Goal: Task Accomplishment & Management: Complete application form

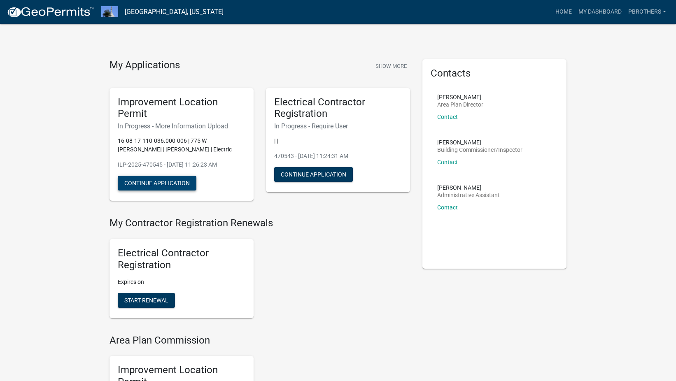
click at [182, 184] on button "Continue Application" at bounding box center [157, 183] width 79 height 15
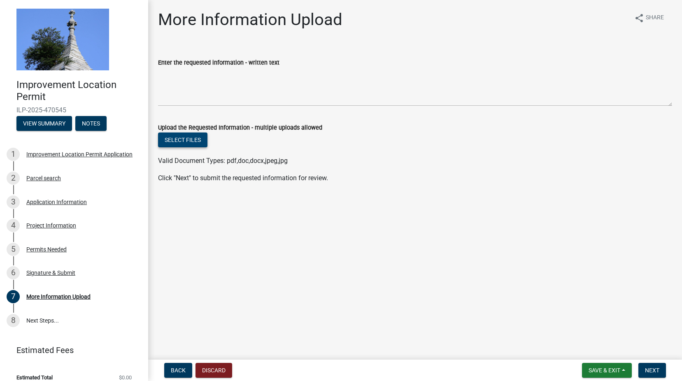
click at [194, 144] on button "Select files" at bounding box center [182, 140] width 49 height 15
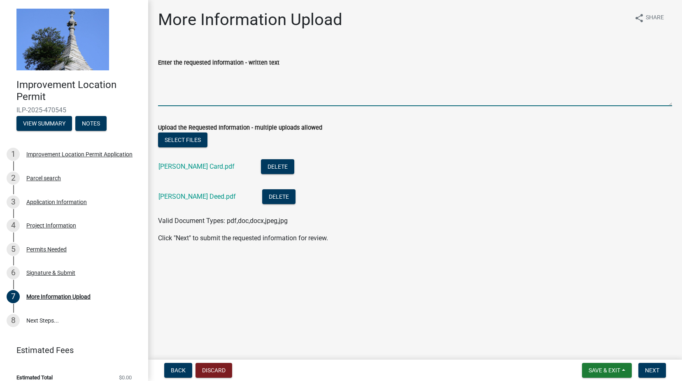
click at [324, 100] on textarea "Enter the requested information - written text" at bounding box center [415, 86] width 514 height 39
type textarea "Deed and Card"
click at [658, 367] on span "Next" at bounding box center [652, 370] width 14 height 7
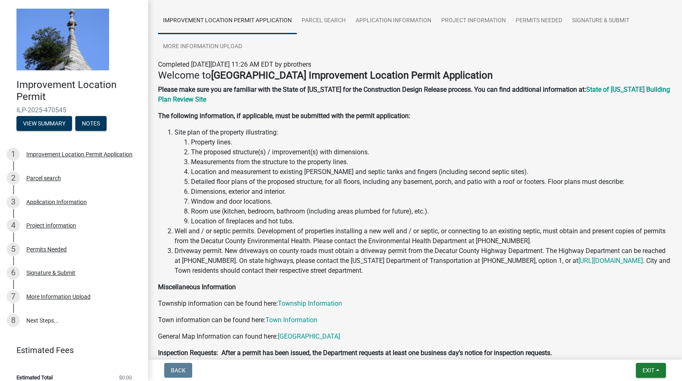
scroll to position [131, 0]
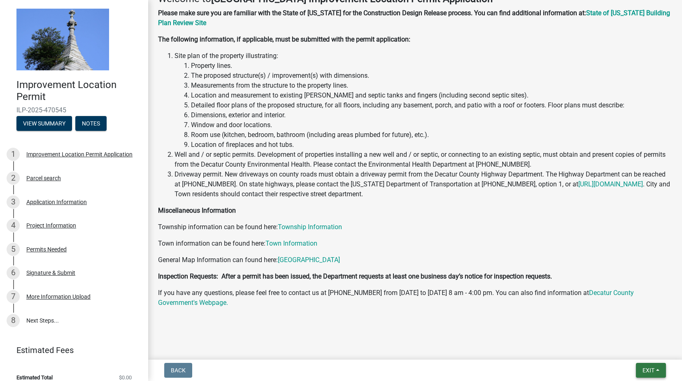
click at [651, 368] on span "Exit" at bounding box center [648, 370] width 12 height 7
click at [641, 347] on button "Save & Exit" at bounding box center [633, 349] width 66 height 20
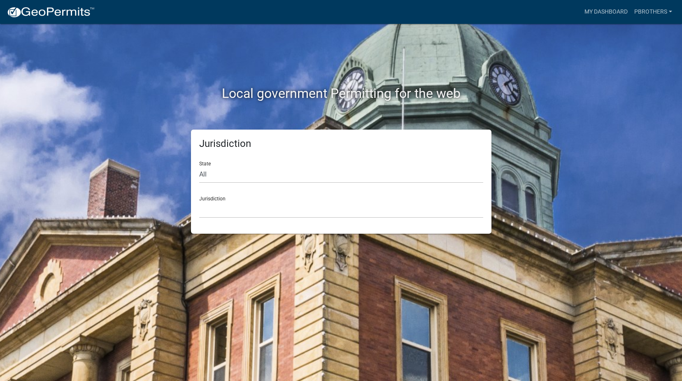
click at [577, 260] on div "Local government Permitting for the web Jurisdiction State All Colorado Georgia…" at bounding box center [341, 190] width 682 height 381
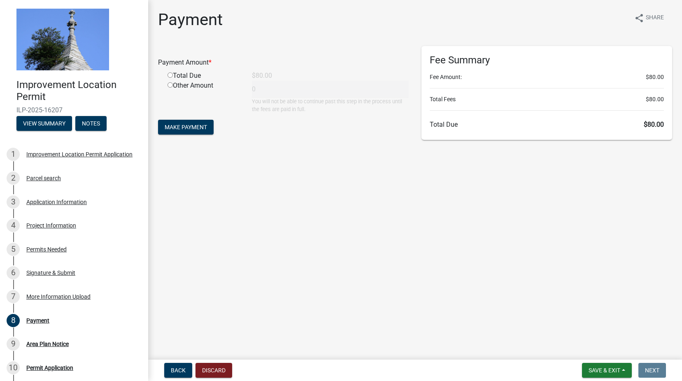
click at [183, 73] on div "Total Due" at bounding box center [203, 76] width 84 height 10
click at [172, 72] on div "Total Due" at bounding box center [203, 76] width 84 height 10
click at [171, 74] on input "radio" at bounding box center [169, 74] width 5 height 5
radio input "true"
type input "80"
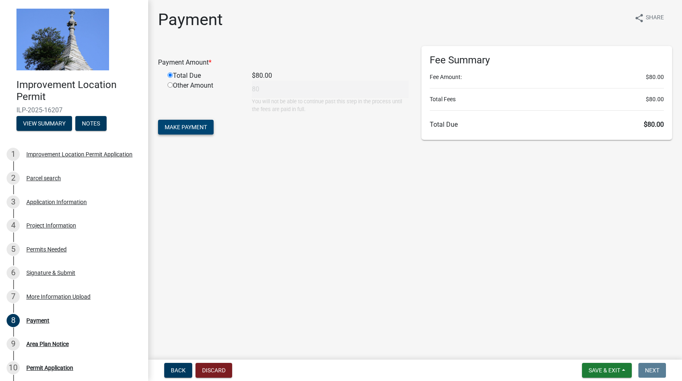
click at [181, 124] on span "Make Payment" at bounding box center [186, 127] width 42 height 7
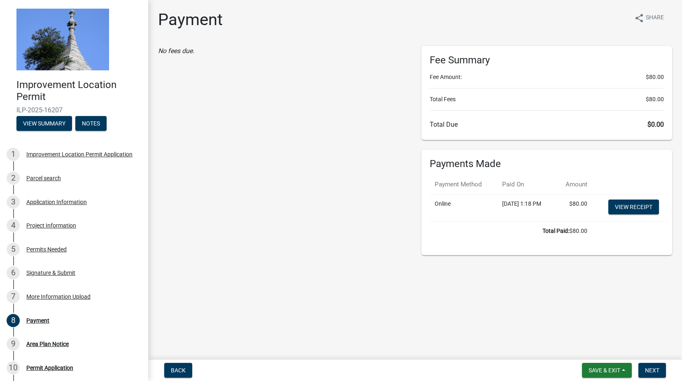
drag, startPoint x: 330, startPoint y: 76, endPoint x: 346, endPoint y: 107, distance: 34.8
click at [330, 76] on div "No fees due." at bounding box center [283, 150] width 263 height 209
click at [436, 219] on td "Online" at bounding box center [463, 207] width 67 height 27
click at [374, 167] on div "No fees due." at bounding box center [283, 150] width 263 height 209
click at [635, 208] on link "View receipt" at bounding box center [633, 207] width 51 height 15
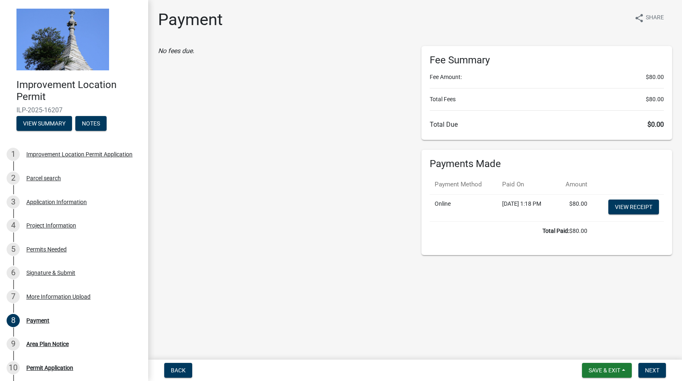
click at [308, 195] on div "No fees due." at bounding box center [283, 150] width 263 height 209
click at [650, 373] on span "Next" at bounding box center [652, 370] width 14 height 7
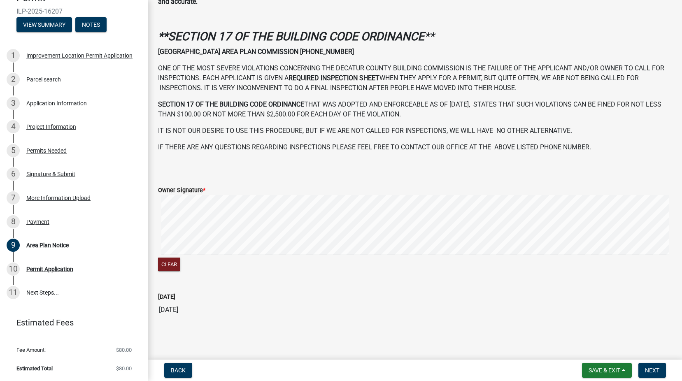
scroll to position [260, 0]
click at [681, 202] on html "Internet Explorer does NOT work with GeoPermits. Get a new browser for more sec…" at bounding box center [341, 190] width 682 height 381
click at [658, 366] on button "Next" at bounding box center [652, 370] width 28 height 15
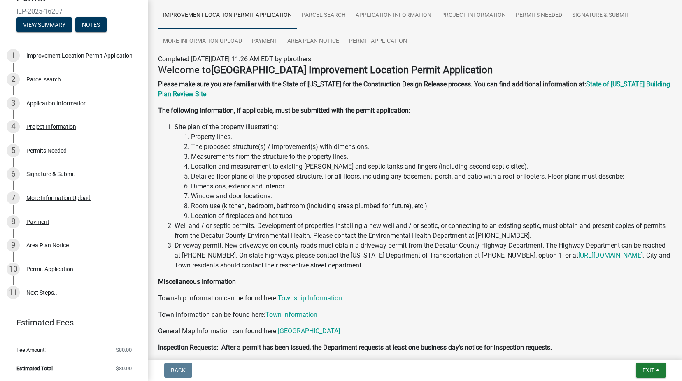
scroll to position [131, 0]
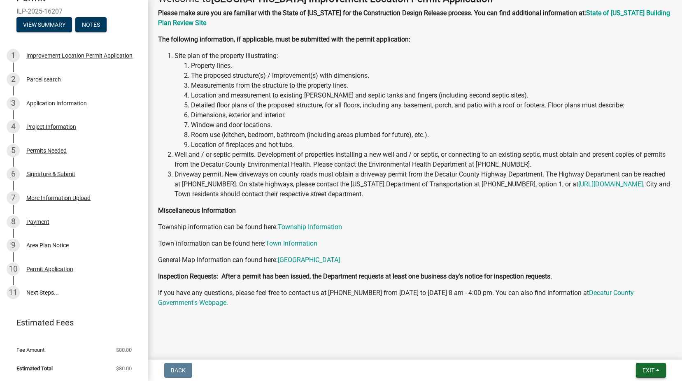
click at [661, 369] on button "Exit" at bounding box center [651, 370] width 30 height 15
click at [635, 349] on button "Save & Exit" at bounding box center [633, 349] width 66 height 20
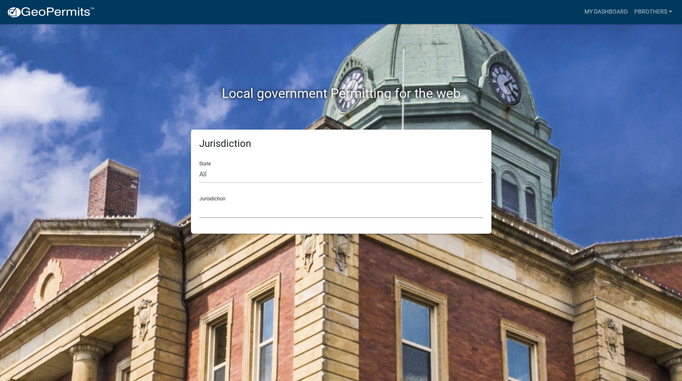
click at [311, 215] on select "Custer County, Colorado Carroll County, Georgia Cook County, Georgia Crawford C…" at bounding box center [341, 209] width 284 height 17
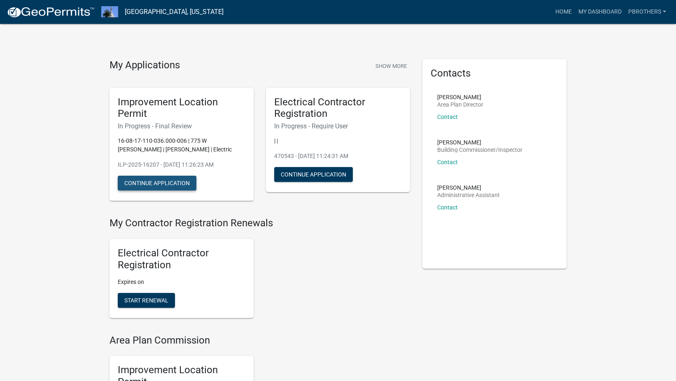
click at [179, 187] on button "Continue Application" at bounding box center [157, 183] width 79 height 15
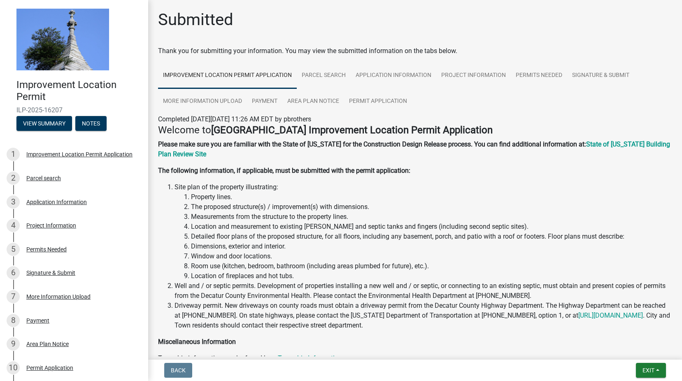
drag, startPoint x: 65, startPoint y: 111, endPoint x: 11, endPoint y: 110, distance: 53.5
click at [11, 110] on div "Improvement Location Permit ILP-2025-16207 View Summary Notes" at bounding box center [74, 102] width 135 height 60
copy span "ILP-2025-16207"
click at [84, 370] on div "10 Permit Application" at bounding box center [71, 367] width 128 height 13
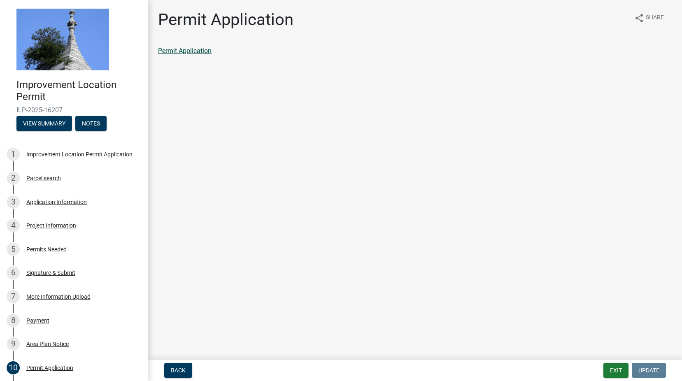
click at [200, 49] on link "Permit Application" at bounding box center [184, 51] width 53 height 8
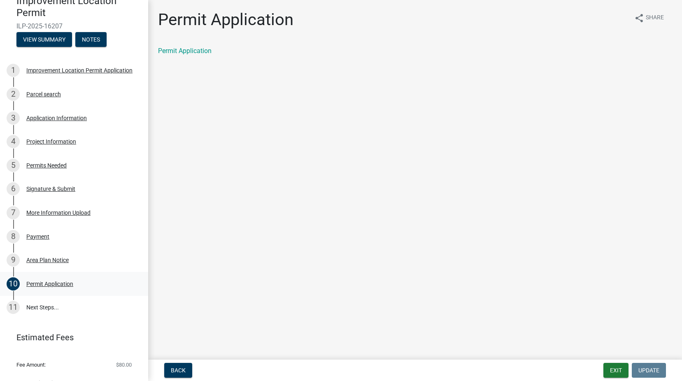
scroll to position [99, 0]
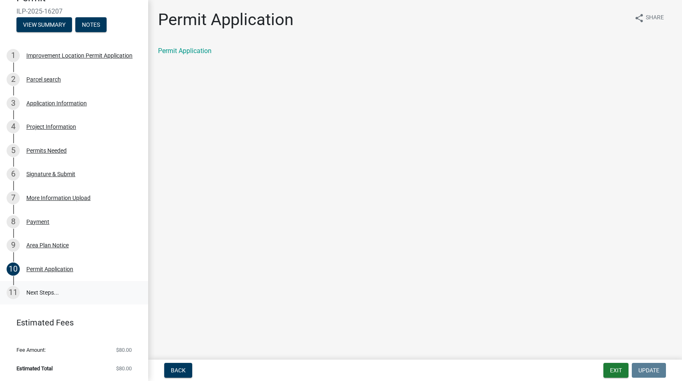
click at [54, 295] on link "11 Next Steps..." at bounding box center [74, 293] width 148 height 24
click at [49, 293] on link "11 Next Steps..." at bounding box center [74, 293] width 148 height 24
drag, startPoint x: 49, startPoint y: 293, endPoint x: 49, endPoint y: 272, distance: 21.0
click at [49, 272] on div "Permit Application" at bounding box center [49, 269] width 47 height 6
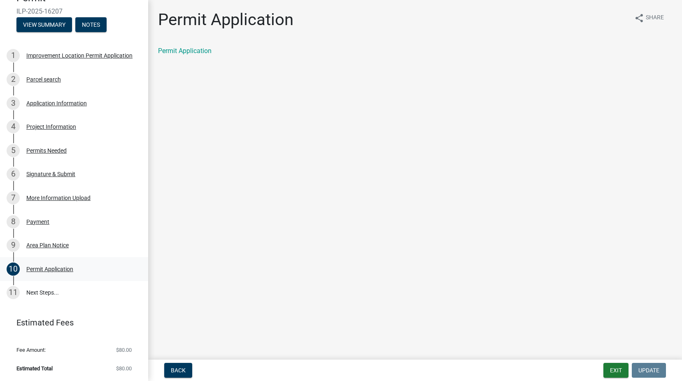
drag, startPoint x: 46, startPoint y: 283, endPoint x: 48, endPoint y: 257, distance: 26.4
click at [46, 284] on link "11 Next Steps..." at bounding box center [74, 293] width 148 height 24
click at [47, 235] on link "9 Area Plan Notice" at bounding box center [74, 245] width 148 height 24
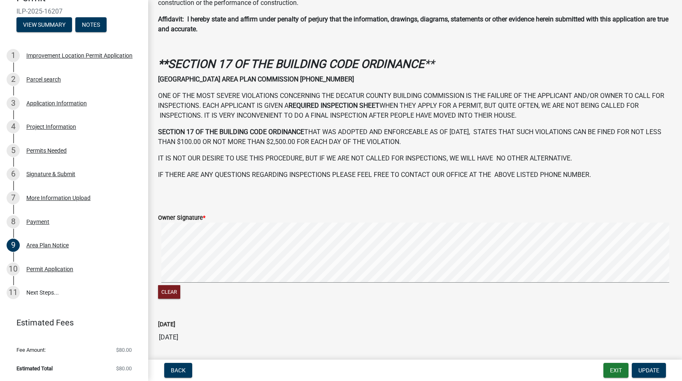
scroll to position [260, 0]
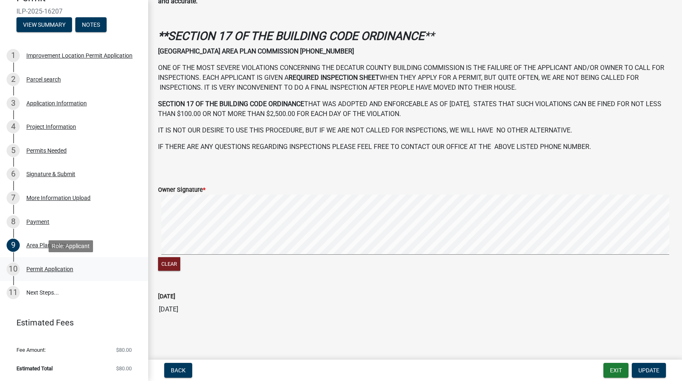
click at [41, 271] on div "Permit Application" at bounding box center [49, 269] width 47 height 6
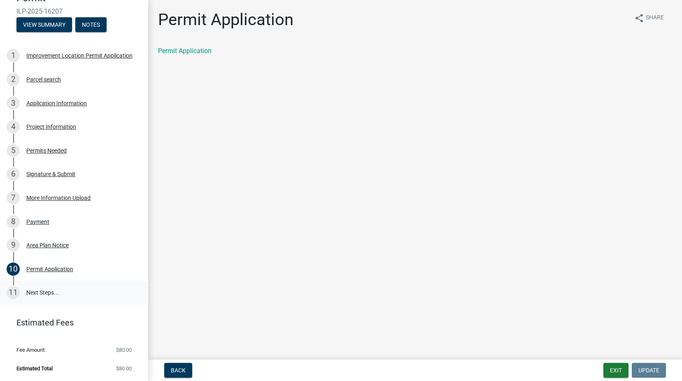
click at [47, 298] on link "11 Next Steps..." at bounding box center [74, 293] width 148 height 24
click at [46, 291] on link "11 Next Steps..." at bounding box center [74, 293] width 148 height 24
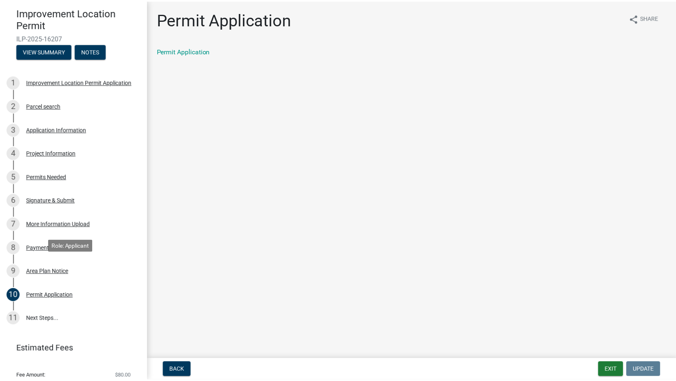
scroll to position [58, 0]
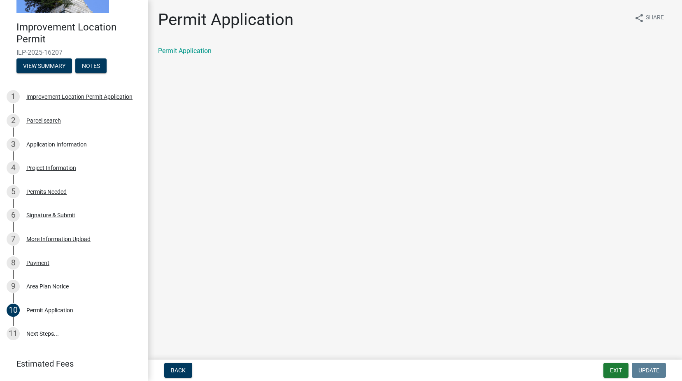
click at [618, 378] on nav "Back Exit Update" at bounding box center [415, 370] width 534 height 21
click at [617, 369] on button "Exit" at bounding box center [615, 370] width 25 height 15
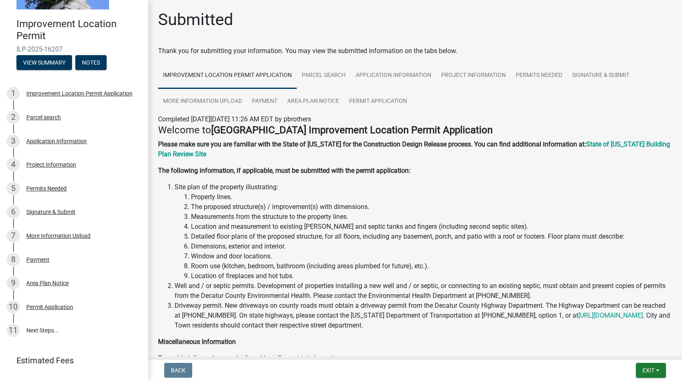
scroll to position [99, 0]
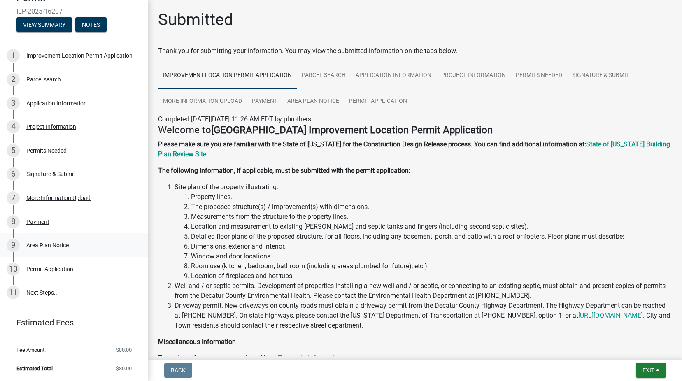
click at [63, 247] on div "Area Plan Notice" at bounding box center [47, 245] width 42 height 6
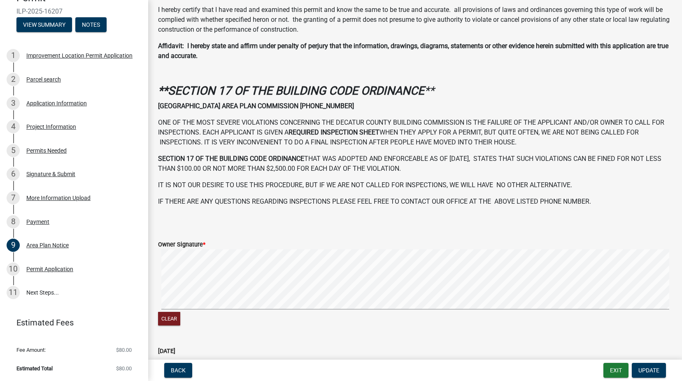
scroll to position [260, 0]
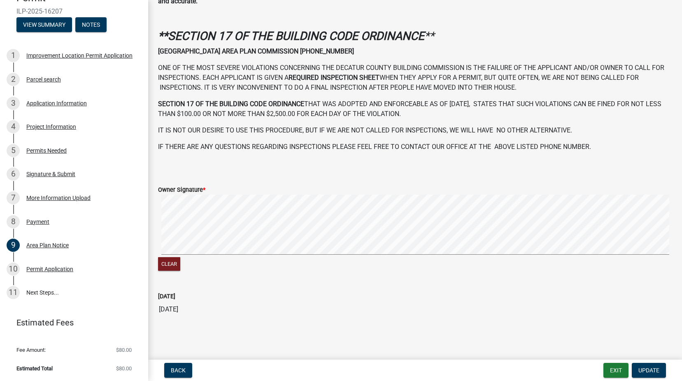
click at [557, 288] on div "Today 09/04/2025" at bounding box center [415, 299] width 514 height 38
click at [651, 367] on span "Update" at bounding box center [648, 370] width 21 height 7
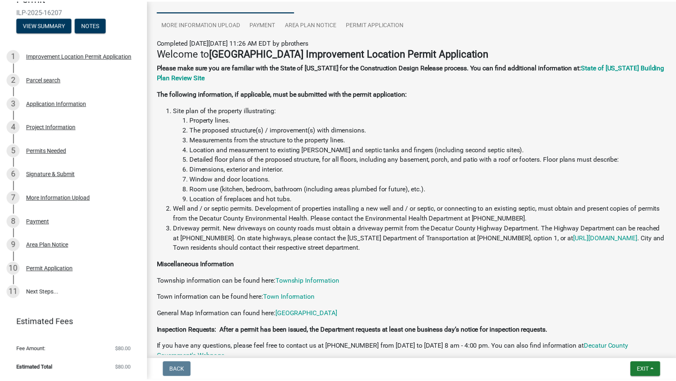
scroll to position [131, 0]
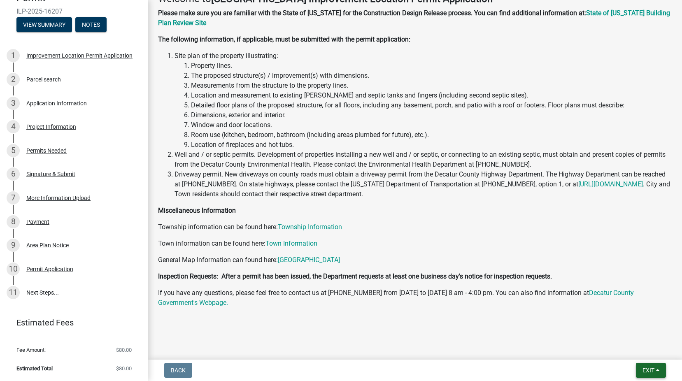
click at [655, 363] on button "Exit" at bounding box center [651, 370] width 30 height 15
click at [631, 352] on button "Save & Exit" at bounding box center [633, 349] width 66 height 20
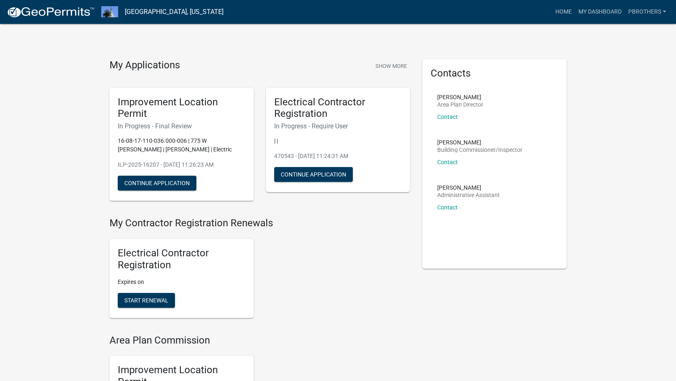
click at [299, 293] on div "Electrical Contractor Registration Expires on Start Renewal" at bounding box center [259, 279] width 313 height 92
click at [388, 262] on div "Electrical Contractor Registration Expires on Start Renewal" at bounding box center [259, 279] width 313 height 92
click at [213, 69] on div "My Applications Show More" at bounding box center [259, 67] width 300 height 16
